Goal: Task Accomplishment & Management: Complete application form

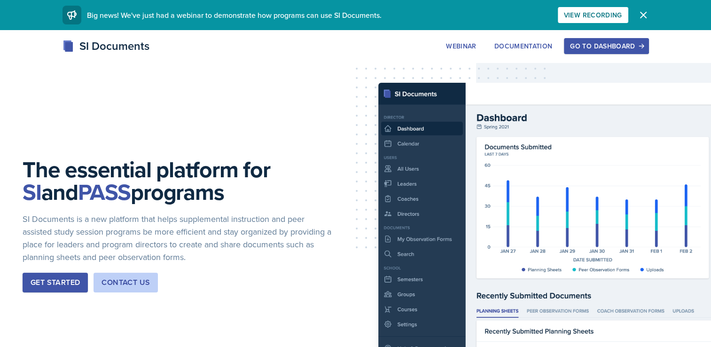
click at [607, 48] on div "Go to Dashboard" at bounding box center [606, 46] width 72 height 8
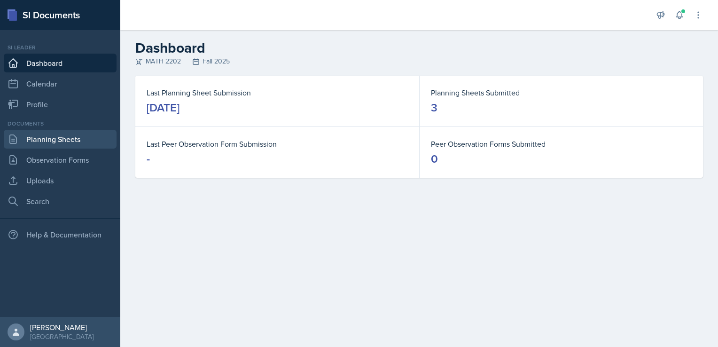
click at [59, 140] on link "Planning Sheets" at bounding box center [60, 139] width 113 height 19
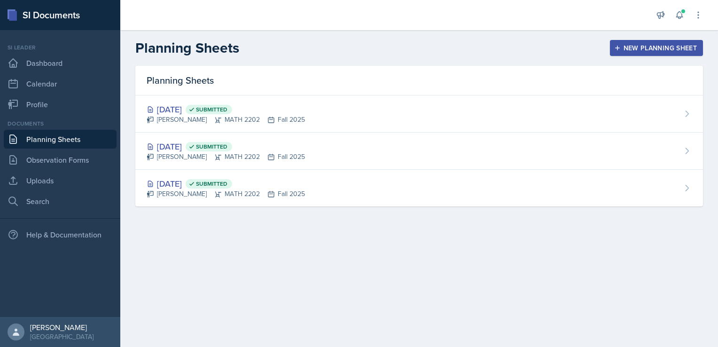
click at [652, 46] on div "New Planning Sheet" at bounding box center [656, 48] width 81 height 8
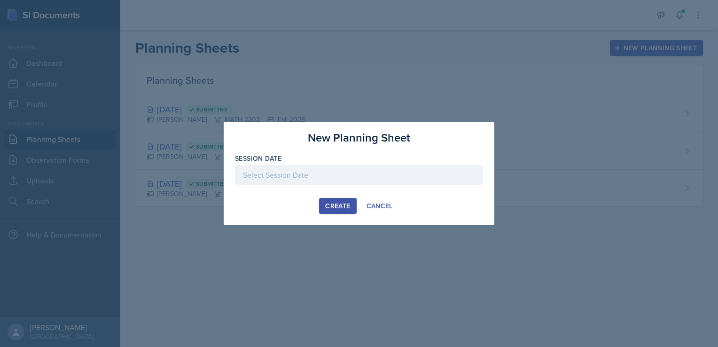
click at [295, 174] on div at bounding box center [359, 175] width 248 height 20
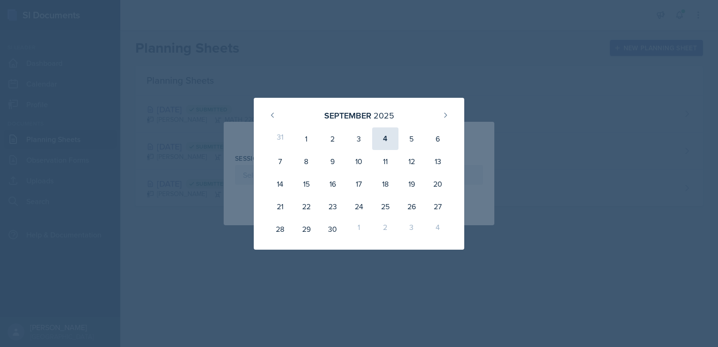
click at [383, 138] on div "4" at bounding box center [385, 138] width 26 height 23
type input "[DATE]"
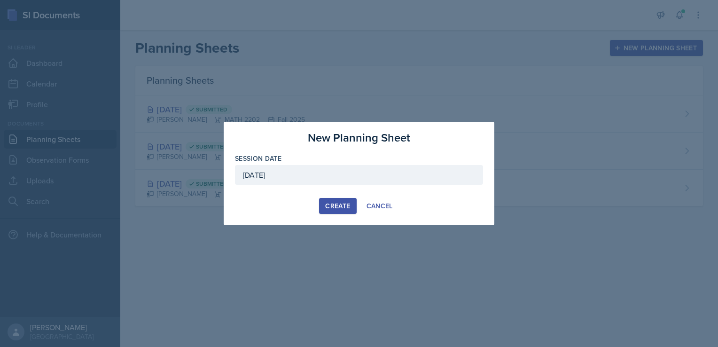
click at [332, 205] on div "Create" at bounding box center [337, 206] width 25 height 8
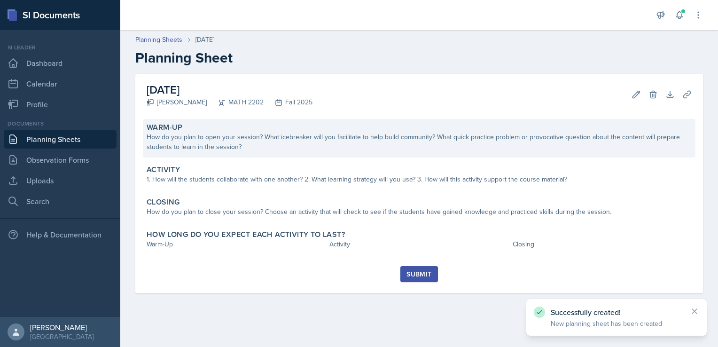
click at [212, 148] on div "How do you plan to open your session? What icebreaker will you facilitate to he…" at bounding box center [419, 142] width 545 height 20
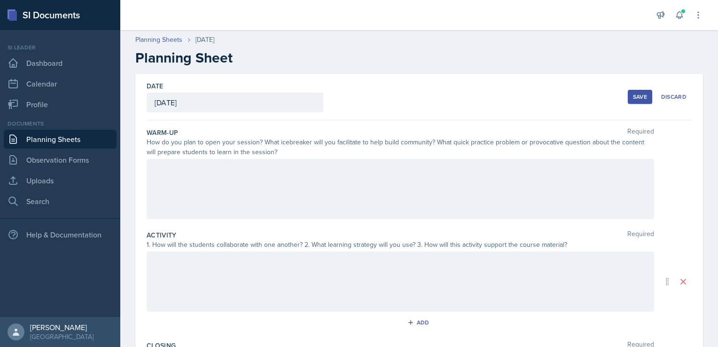
click at [178, 181] on div at bounding box center [400, 189] width 507 height 60
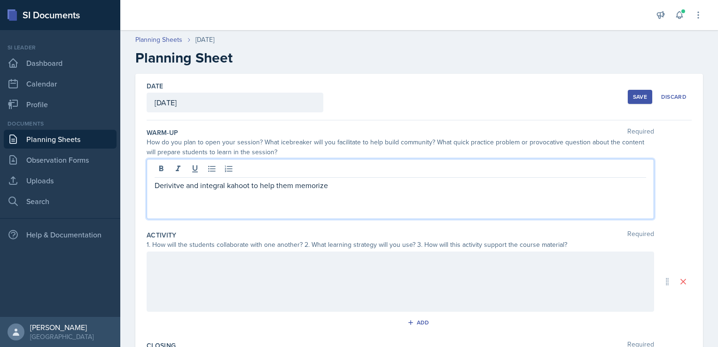
click at [340, 190] on p "Derivitve and integral kahoot to help them memorize" at bounding box center [400, 184] width 491 height 11
click at [192, 260] on div at bounding box center [400, 281] width 507 height 60
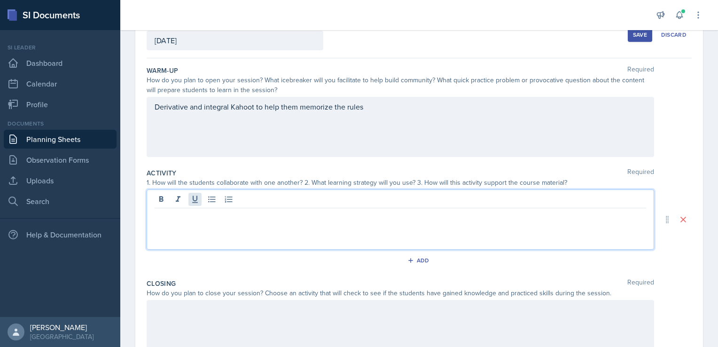
scroll to position [63, 0]
click at [165, 214] on p "this will be a continuation from last SI session where we will" at bounding box center [400, 214] width 491 height 11
click at [381, 215] on p "this session will be a continuation from last SI session where we will" at bounding box center [400, 214] width 491 height 11
click at [244, 216] on p "Since we are going over same 6.3/6.4 from last session we will be going over th…" at bounding box center [400, 214] width 491 height 11
click at [291, 215] on p "Since we are going over the same 6.3/6.4 from last session we will be going ove…" at bounding box center [400, 214] width 491 height 11
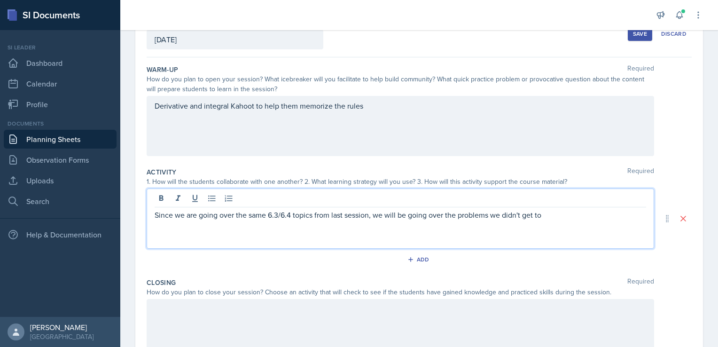
click at [549, 214] on p "Since we are going over the same 6.3/6.4 topics from last session, we will be g…" at bounding box center [400, 214] width 491 height 11
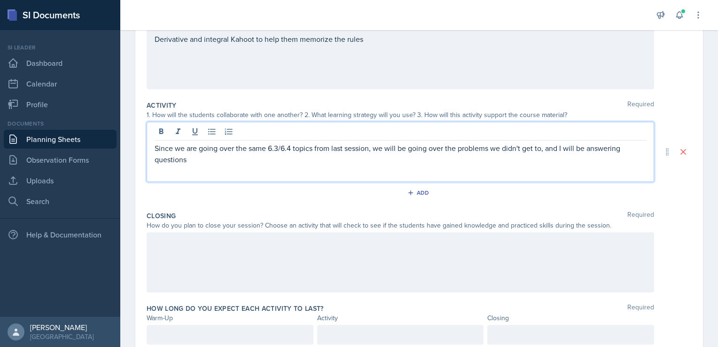
scroll to position [131, 0]
drag, startPoint x: 541, startPoint y: 148, endPoint x: 579, endPoint y: 158, distance: 39.0
click at [579, 158] on p "Since we are going over the same 6.3/6.4 topics from last session, we will be g…" at bounding box center [400, 152] width 491 height 23
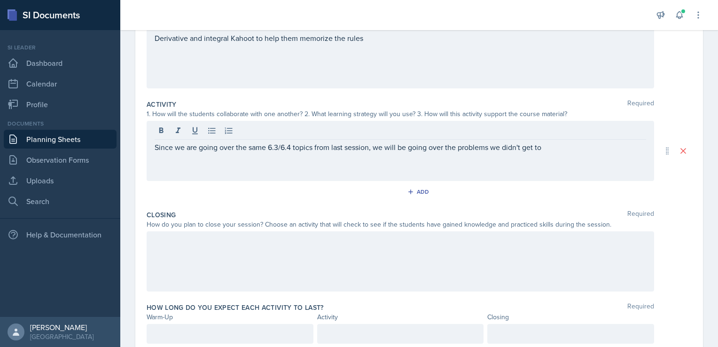
click at [579, 158] on div "Since we are going over the same 6.3/6.4 topics from last session, we will be g…" at bounding box center [400, 151] width 507 height 60
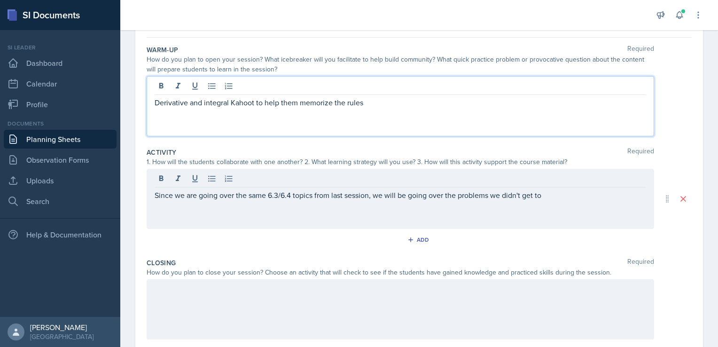
scroll to position [99, 0]
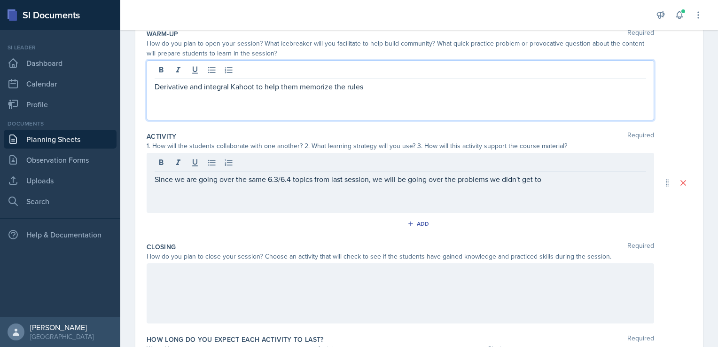
click at [202, 86] on p "Derivative and integral Kahoot to help them memorize the rules" at bounding box center [400, 86] width 491 height 11
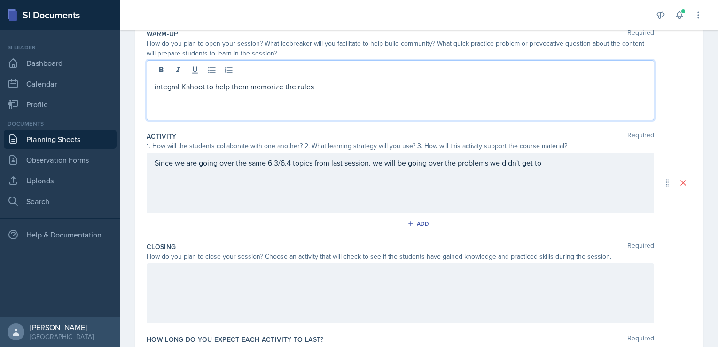
click at [172, 87] on p "integral Kahoot to help them memorize the rules" at bounding box center [400, 86] width 491 height 11
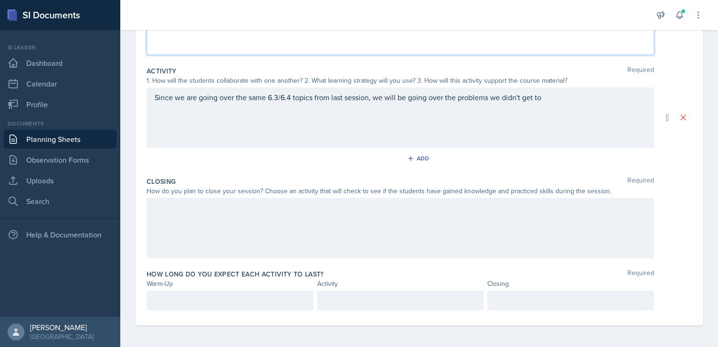
click at [545, 100] on div "Since we are going over the same 6.3/6.4 topics from last session, we will be g…" at bounding box center [400, 117] width 507 height 60
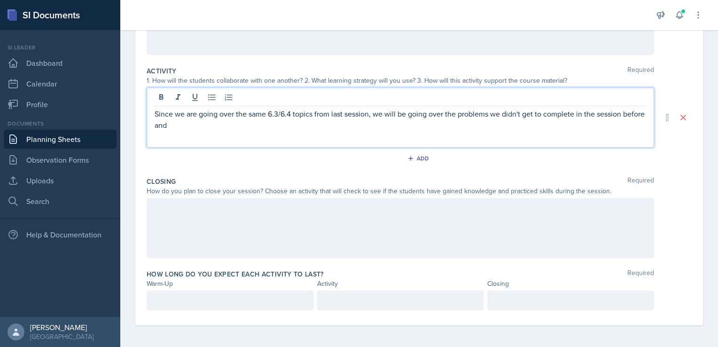
click at [216, 128] on p "Since we are going over the same 6.3/6.4 topics from last session, we will be g…" at bounding box center [400, 119] width 491 height 23
click at [183, 125] on p "Since we are going over the same 6.3/6.4 topics from last session, we will be g…" at bounding box center [400, 119] width 491 height 23
click at [201, 124] on p "Since we are going over the same 6.3/6.4 topics from last session, we will be g…" at bounding box center [400, 119] width 491 height 23
click at [199, 123] on p "Since we are going over the same 6.3/6.4 topics from last session, we will be g…" at bounding box center [400, 119] width 491 height 23
click at [298, 126] on p "Since we are going over the same 6.3/6.4 topics from last session, we will be g…" at bounding box center [400, 119] width 491 height 23
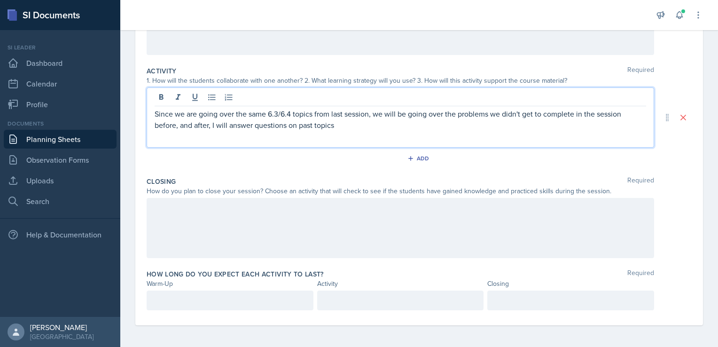
click at [289, 126] on p "Since we are going over the same 6.3/6.4 topics from last session, we will be g…" at bounding box center [400, 119] width 491 height 23
click at [431, 126] on p "Since we are going over the same 6.3/6.4 topics from last session, we will be g…" at bounding box center [400, 119] width 491 height 23
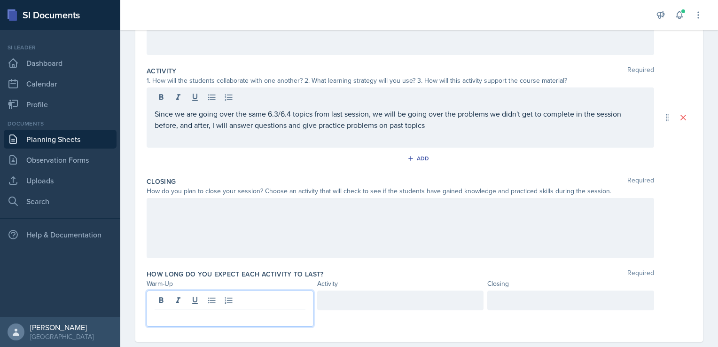
click at [170, 297] on div at bounding box center [230, 308] width 167 height 36
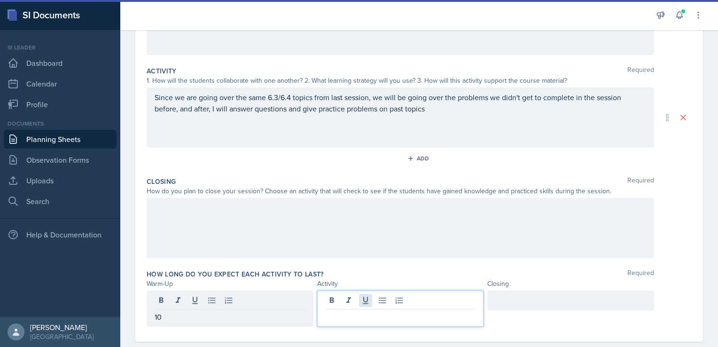
click at [360, 298] on div at bounding box center [400, 308] width 167 height 36
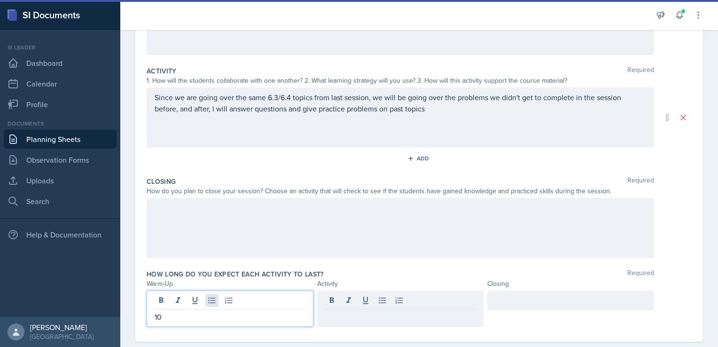
click at [212, 302] on div "10" at bounding box center [230, 308] width 167 height 36
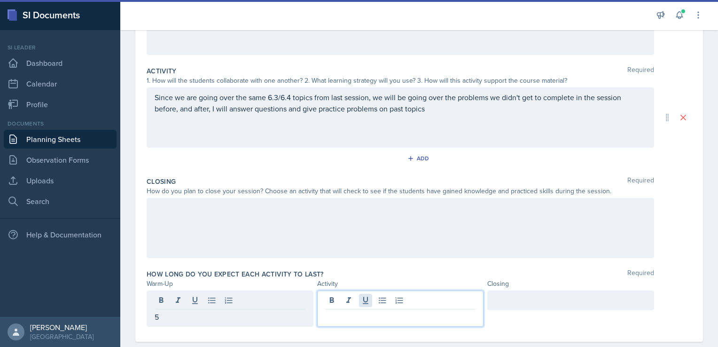
click at [363, 300] on div at bounding box center [400, 308] width 167 height 36
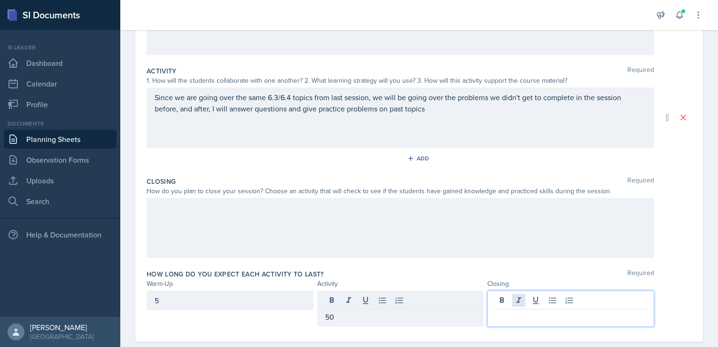
click at [510, 300] on div at bounding box center [570, 308] width 167 height 36
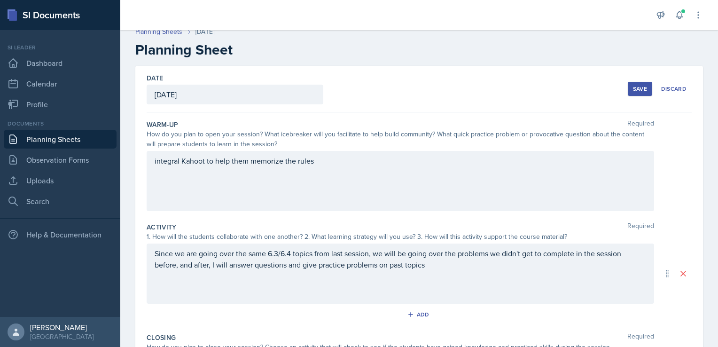
scroll to position [0, 0]
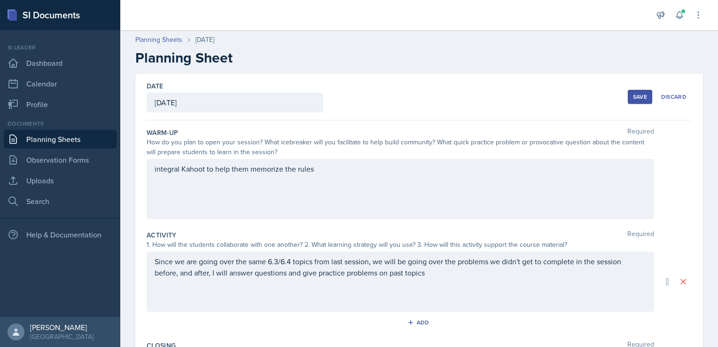
click at [452, 109] on div "Date [DATE] [DATE] 31 1 2 3 4 5 6 7 8 9 10 11 12 13 14 15 16 17 18 19 20 21 22 …" at bounding box center [419, 97] width 545 height 46
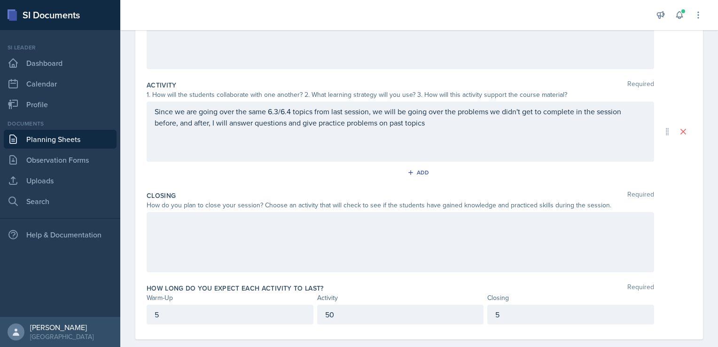
scroll to position [164, 0]
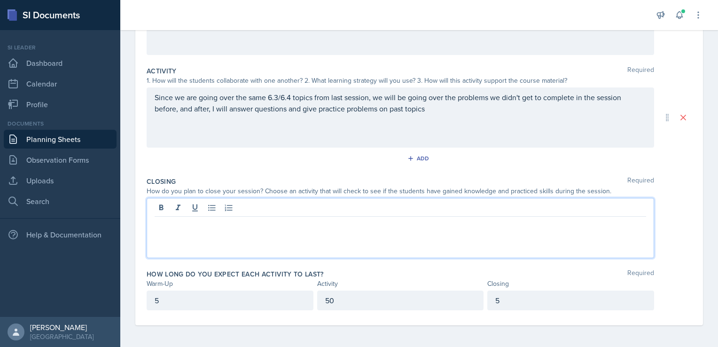
click at [284, 220] on p at bounding box center [400, 223] width 491 height 11
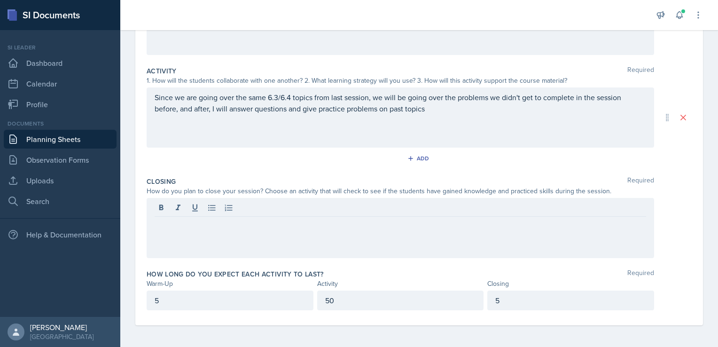
click at [440, 116] on div "Since we are going over the same 6.3/6.4 topics from last session, we will be g…" at bounding box center [400, 117] width 507 height 60
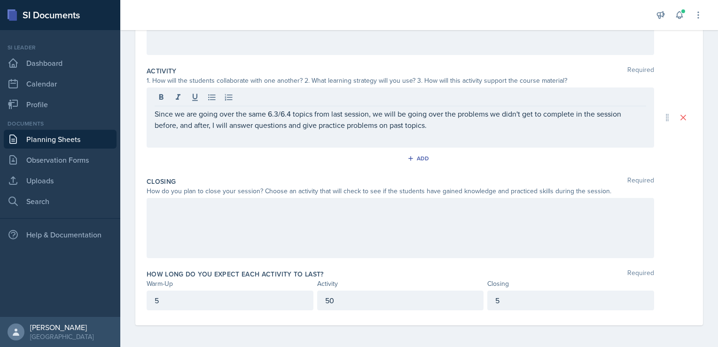
click at [165, 218] on div at bounding box center [400, 228] width 507 height 60
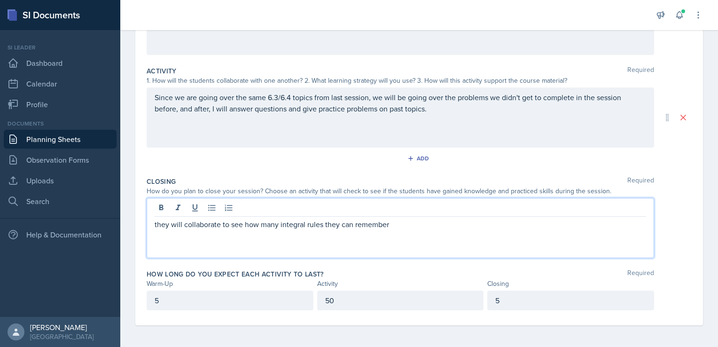
click at [398, 226] on p "they will collaborate to see how many integral rules they can remember" at bounding box center [400, 223] width 491 height 11
click at [156, 224] on p "they will collaborate to see how many integral rules they can remember." at bounding box center [400, 223] width 491 height 11
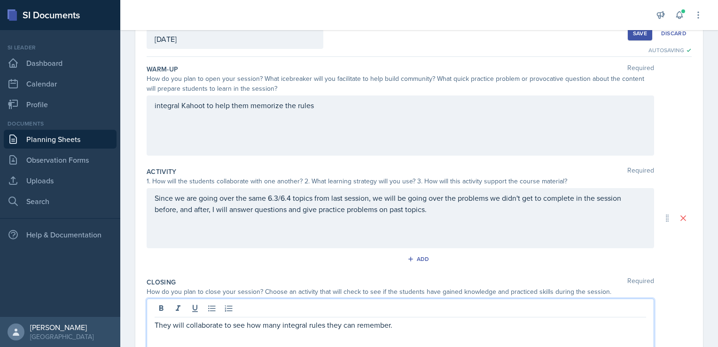
scroll to position [0, 0]
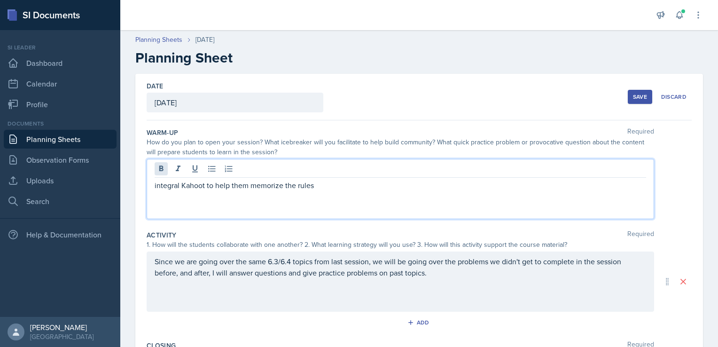
click at [158, 169] on div "integral Kahoot to help them memorize the rules" at bounding box center [400, 189] width 507 height 60
click at [296, 185] on p "Integral [PERSON_NAME] to help them memorize the rules" at bounding box center [400, 184] width 491 height 11
click at [336, 179] on p "Integral Kahoot to help them memorize the basic rules" at bounding box center [400, 184] width 491 height 11
click at [167, 184] on p "Integral Kahoot to help them memorize the basic rules." at bounding box center [400, 184] width 491 height 11
click at [633, 94] on div "Save" at bounding box center [640, 97] width 14 height 8
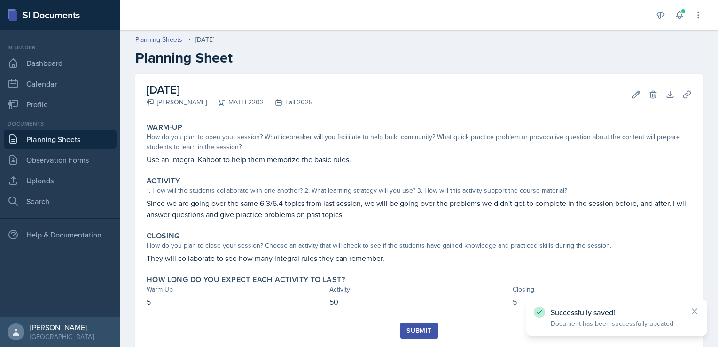
click at [420, 328] on div "Submit" at bounding box center [418, 330] width 25 height 8
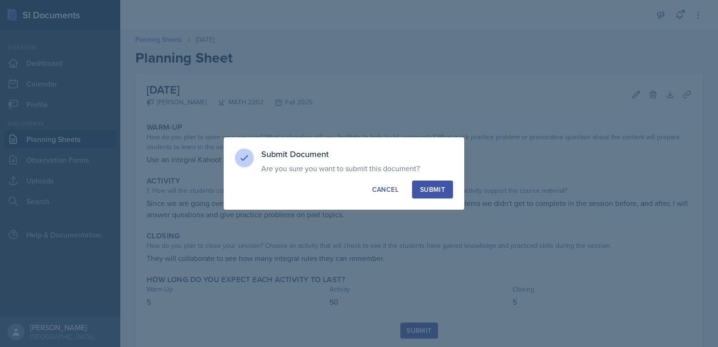
click at [432, 187] on div "Submit" at bounding box center [432, 189] width 25 height 9
